Goal: Task Accomplishment & Management: Use online tool/utility

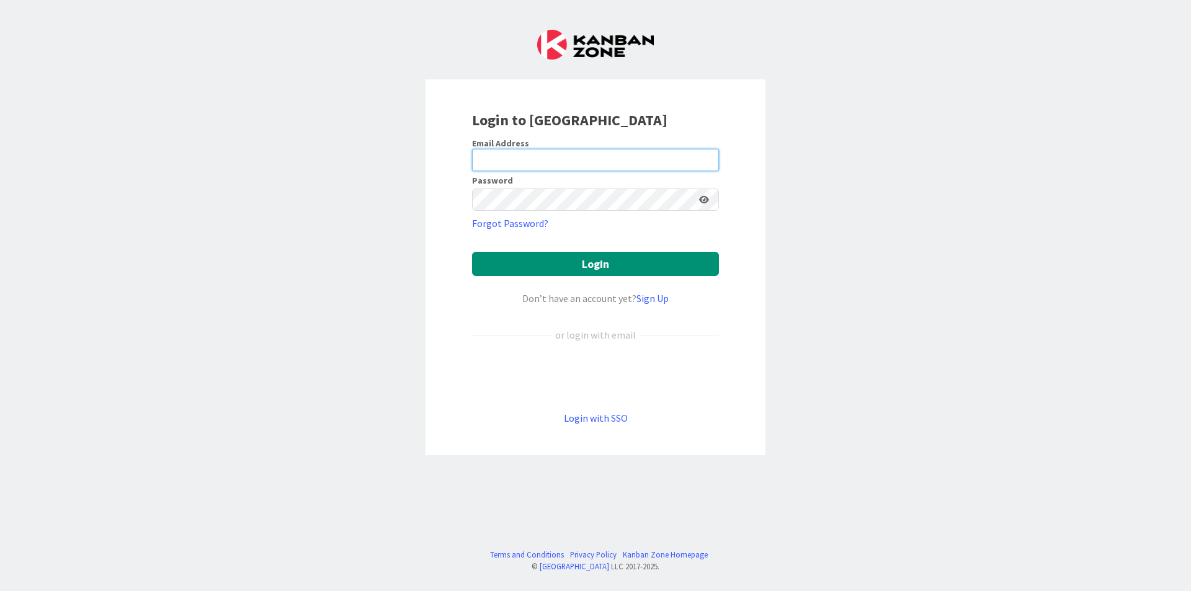
click at [590, 157] on input "email" at bounding box center [595, 160] width 247 height 22
type input "[EMAIL_ADDRESS][DOMAIN_NAME]"
click at [472, 252] on button "Login" at bounding box center [595, 264] width 247 height 24
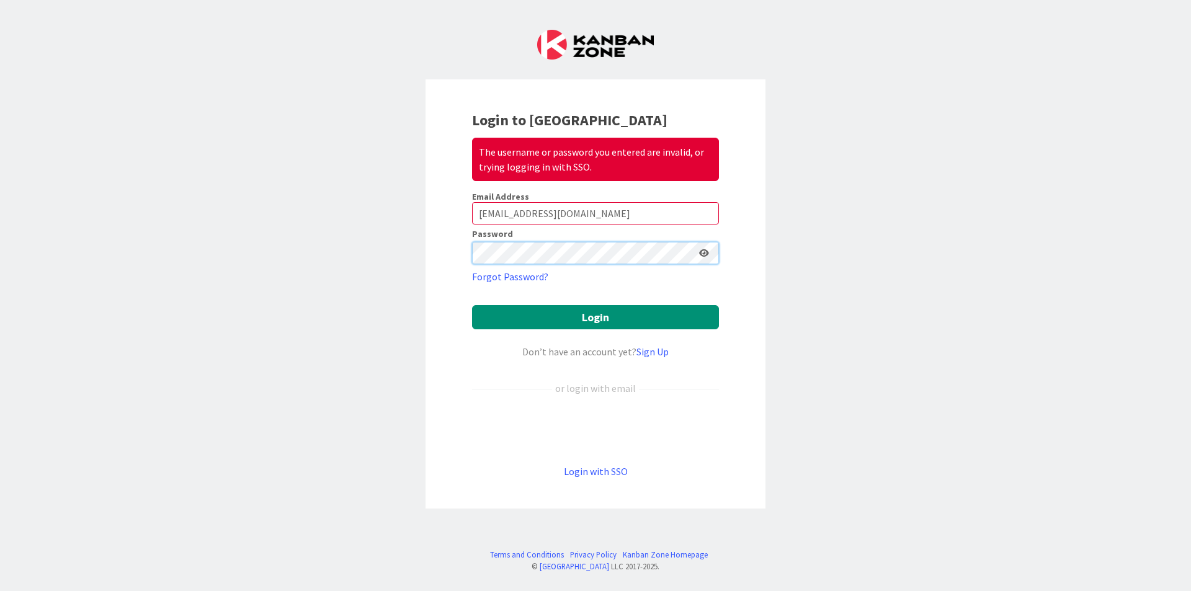
click at [393, 265] on div "Login to Kanban Zone The username or password you entered are invalid, or tryin…" at bounding box center [595, 295] width 1191 height 591
click at [472, 305] on button "Login" at bounding box center [595, 317] width 247 height 24
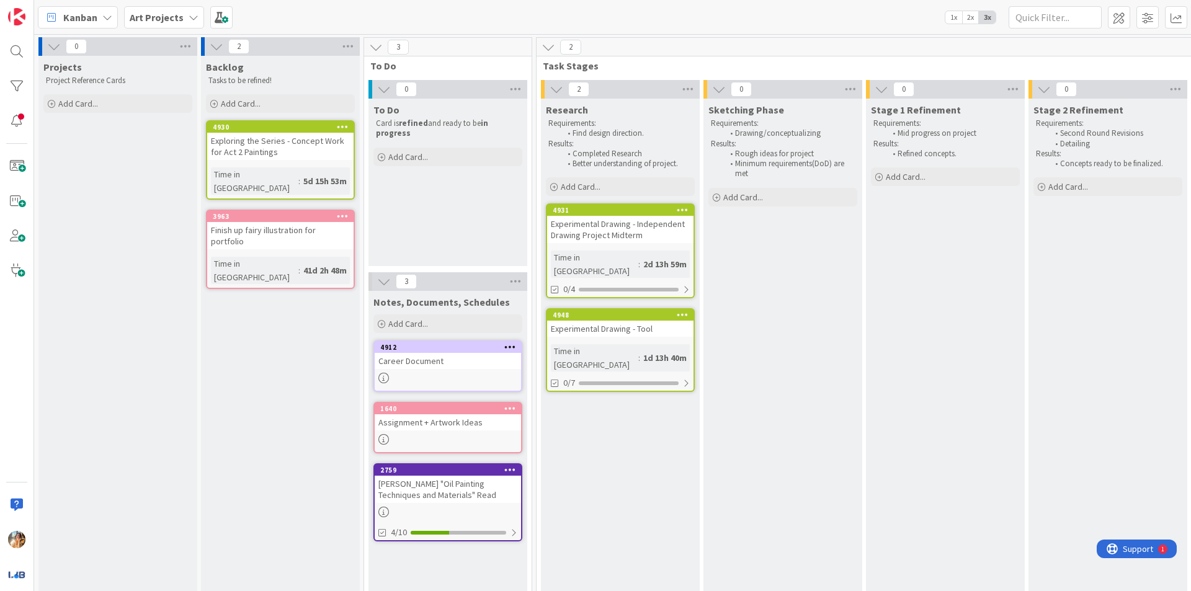
click at [631, 234] on div "Experimental Drawing - Independent Drawing Project Midterm" at bounding box center [620, 229] width 146 height 27
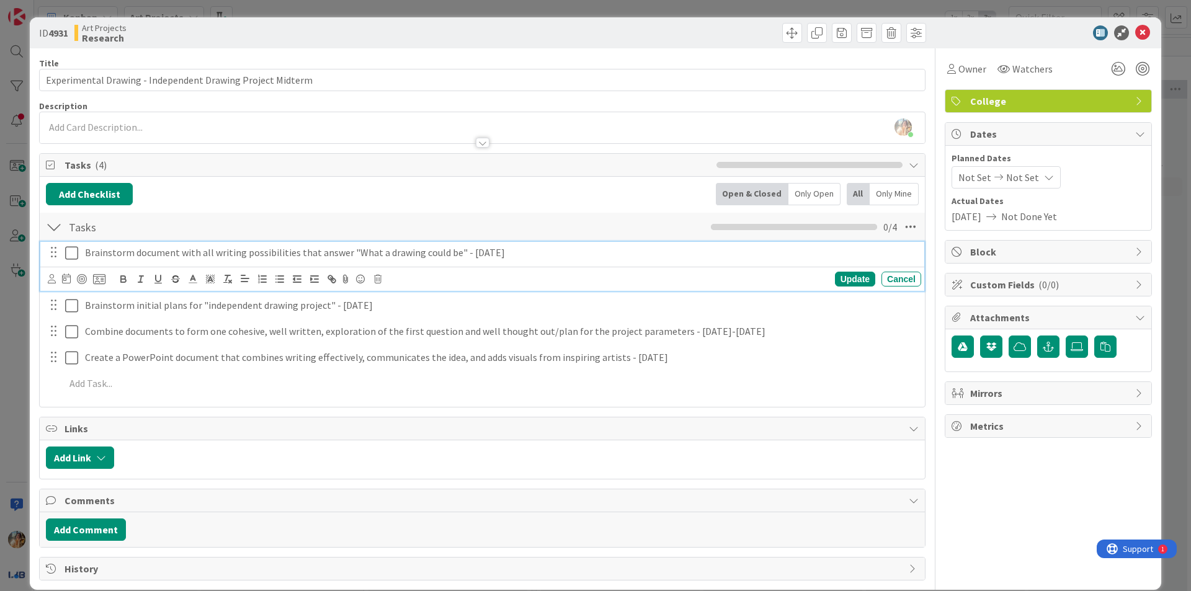
click at [71, 249] on icon at bounding box center [71, 253] width 13 height 15
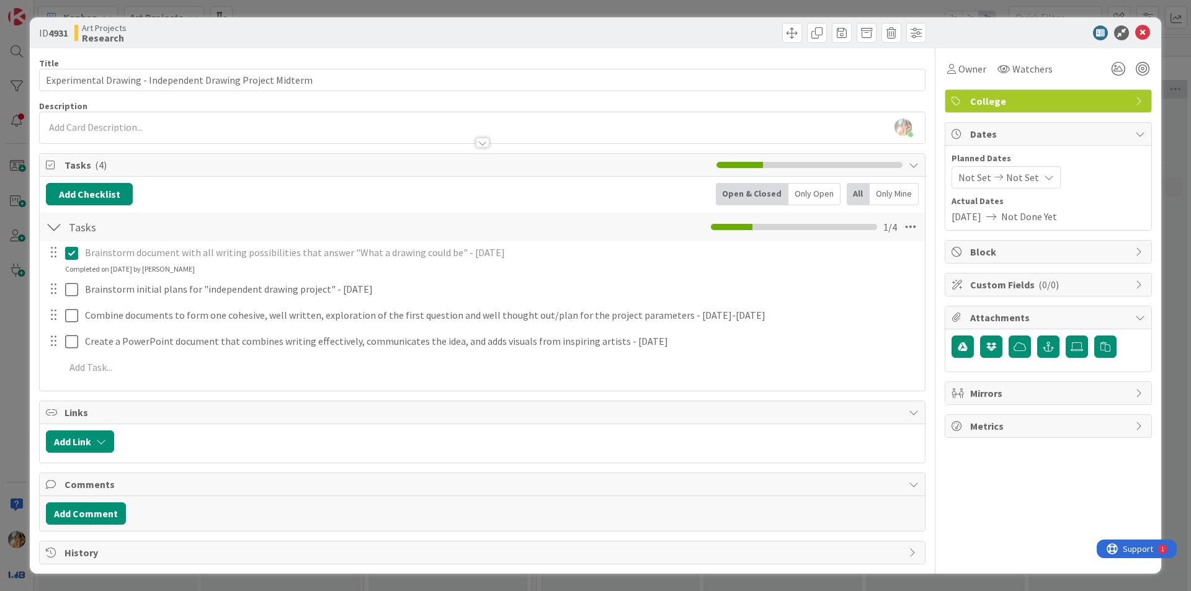
click at [65, 289] on div at bounding box center [62, 289] width 35 height 22
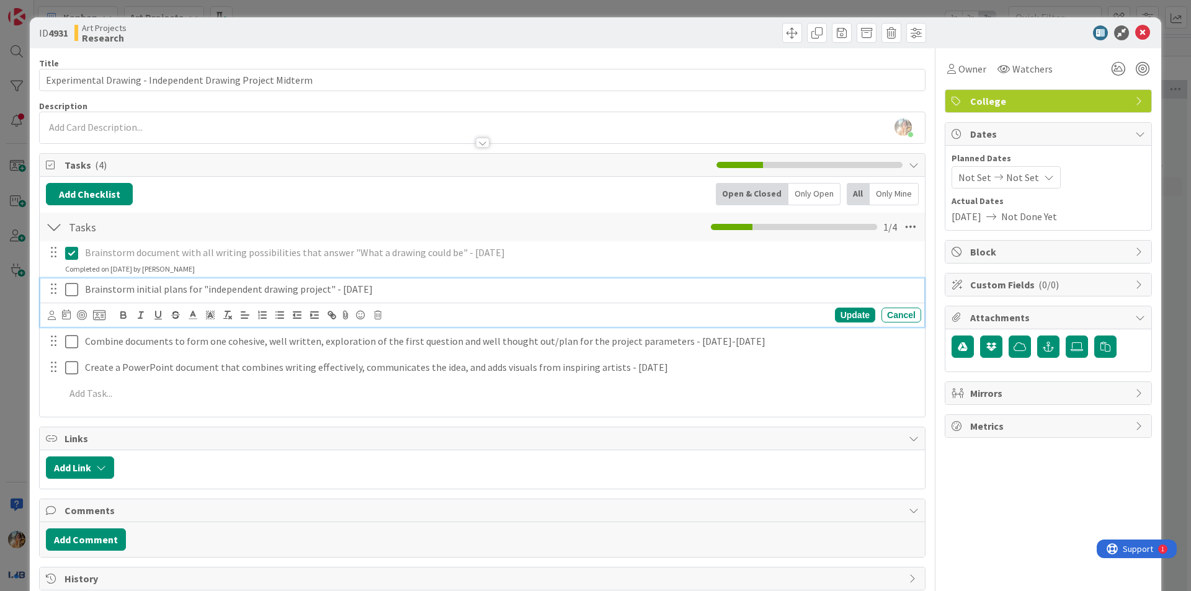
click at [76, 288] on icon at bounding box center [71, 289] width 13 height 15
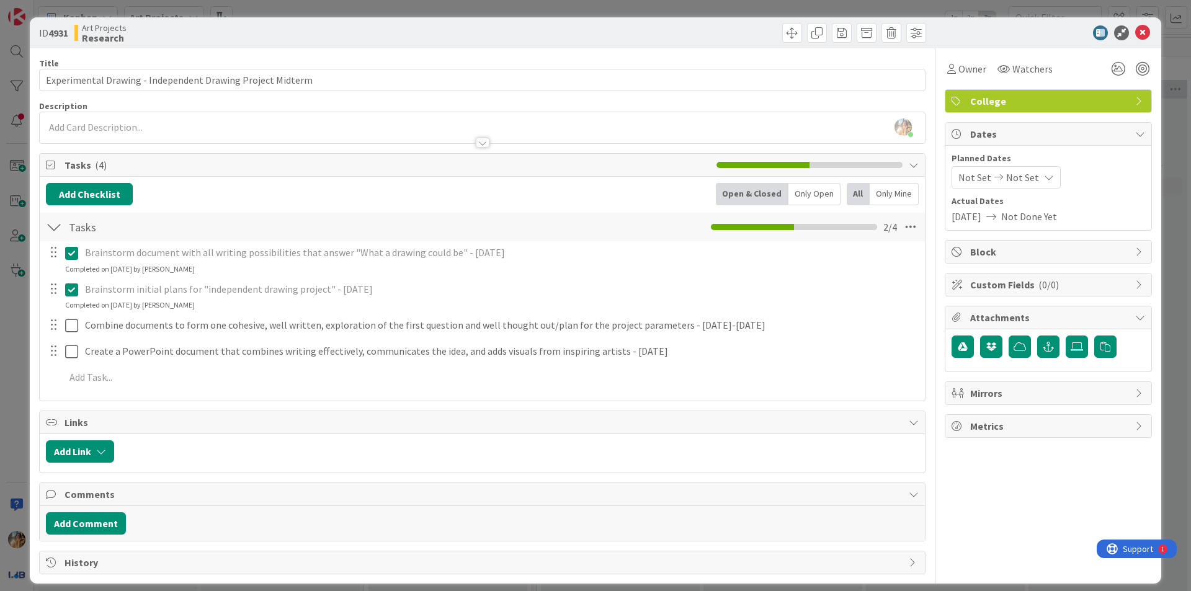
click at [9, 296] on div "ID 4931 Art Projects Research Title 58 / 128 Experimental Drawing - Independent…" at bounding box center [595, 295] width 1191 height 591
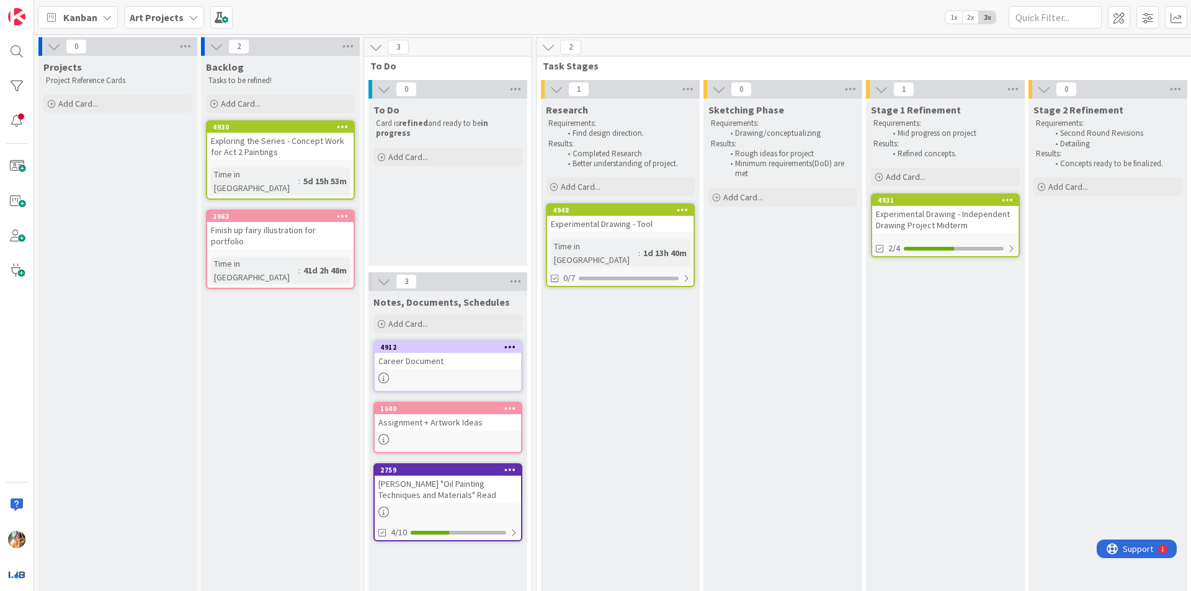
click at [785, 429] on div "Sketching Phase Requirements: Drawing/conceptualizing Results: Rough ideas for …" at bounding box center [782, 500] width 159 height 802
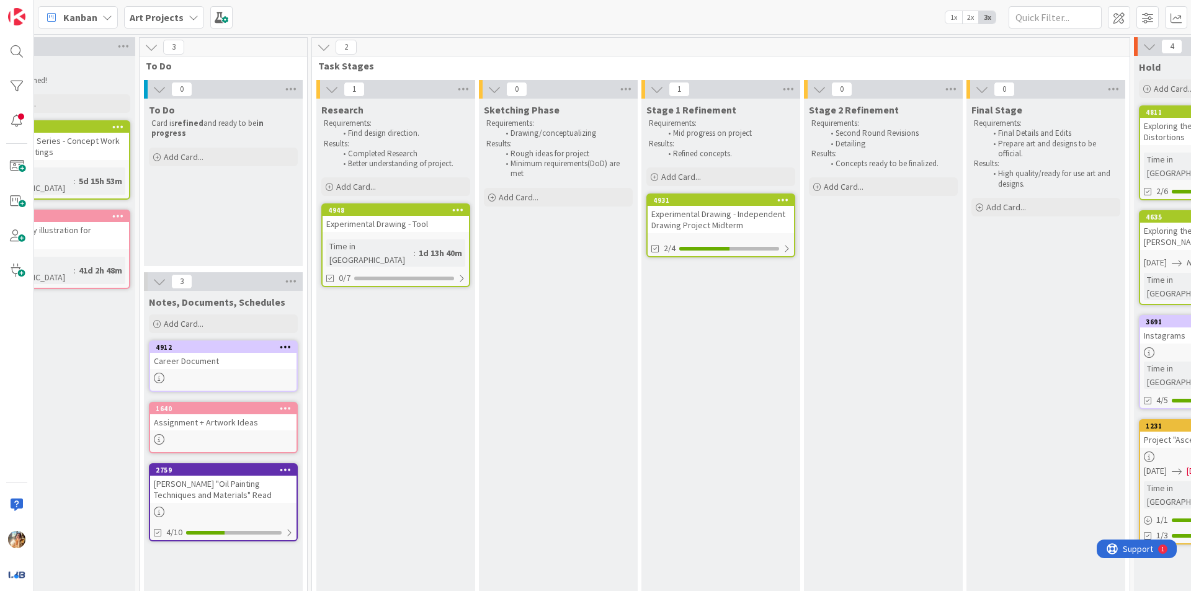
scroll to position [0, 473]
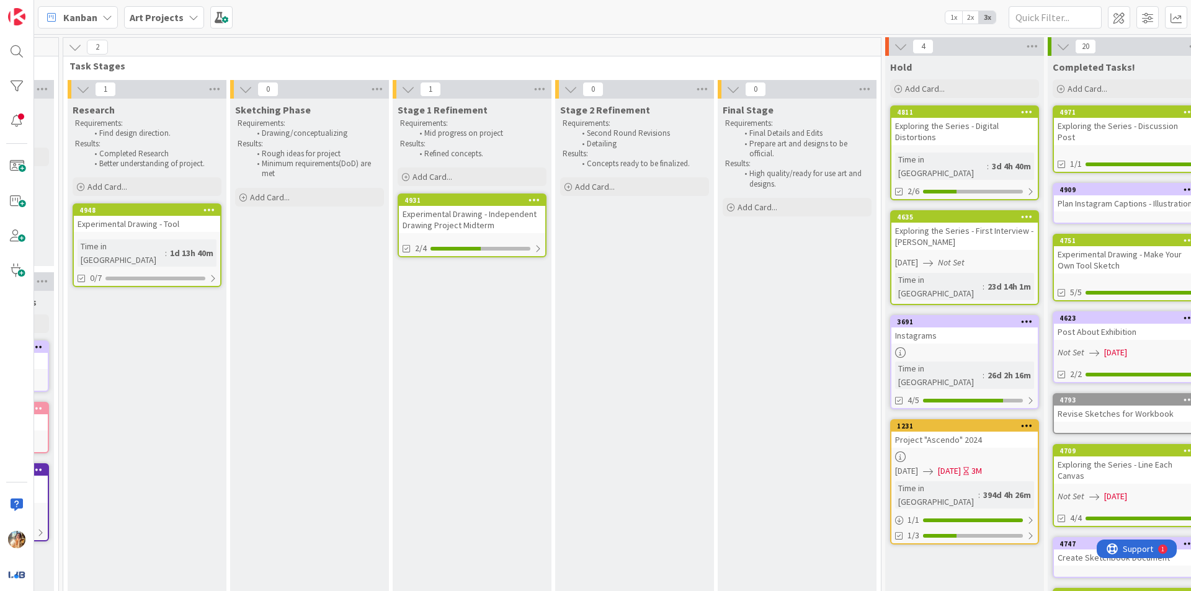
click at [530, 228] on div "Experimental Drawing - Independent Drawing Project Midterm" at bounding box center [472, 219] width 146 height 27
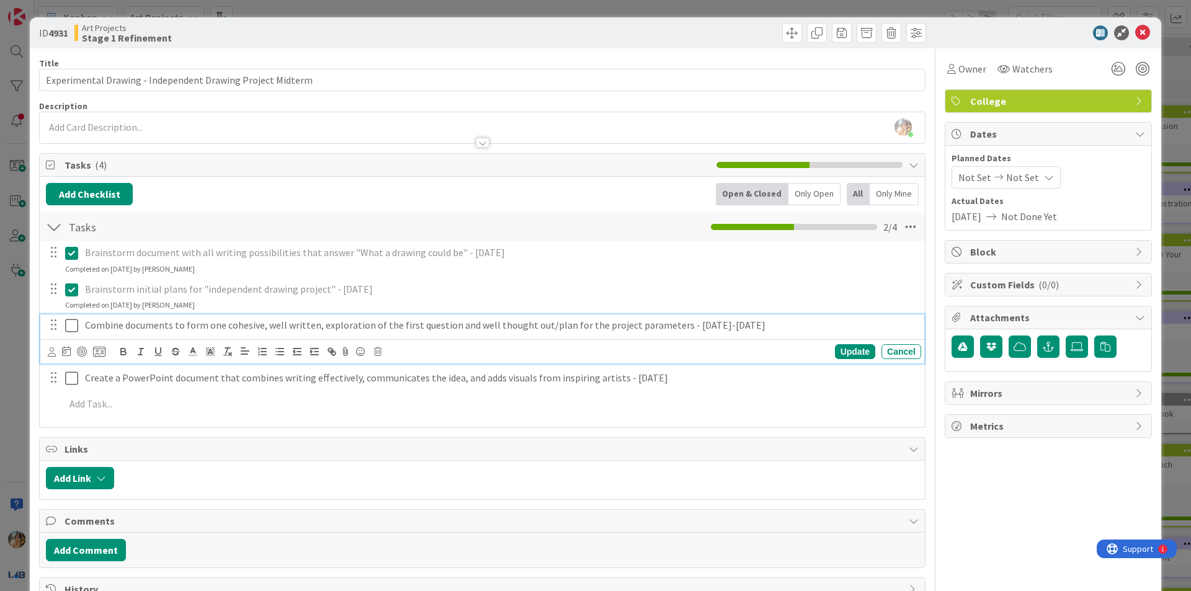
click at [69, 327] on icon at bounding box center [71, 325] width 13 height 15
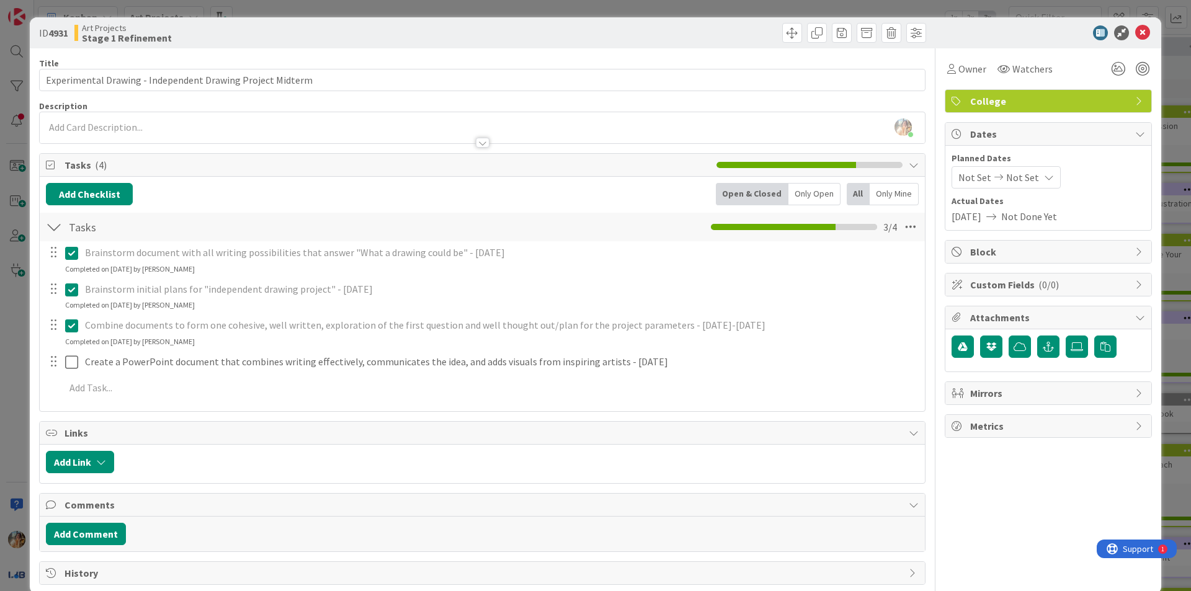
click at [0, 368] on div "ID 4931 Art Projects Stage 1 Refinement Title 58 / 128 Experimental Drawing - I…" at bounding box center [595, 295] width 1191 height 591
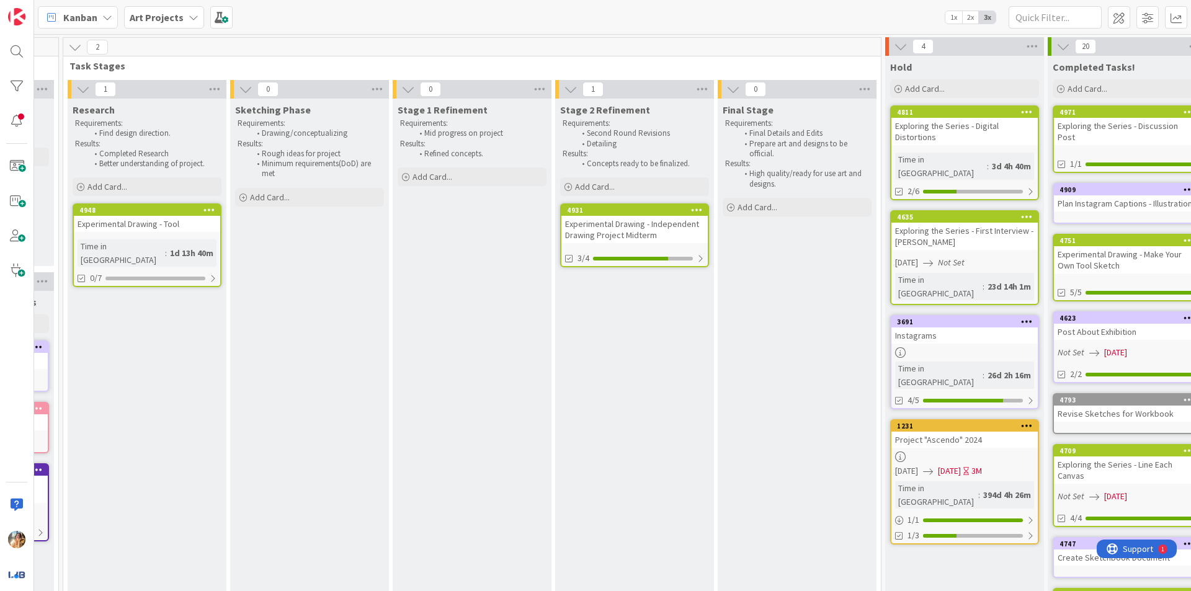
click at [648, 233] on div "Experimental Drawing - Independent Drawing Project Midterm" at bounding box center [634, 229] width 146 height 27
